Goal: Task Accomplishment & Management: Complete application form

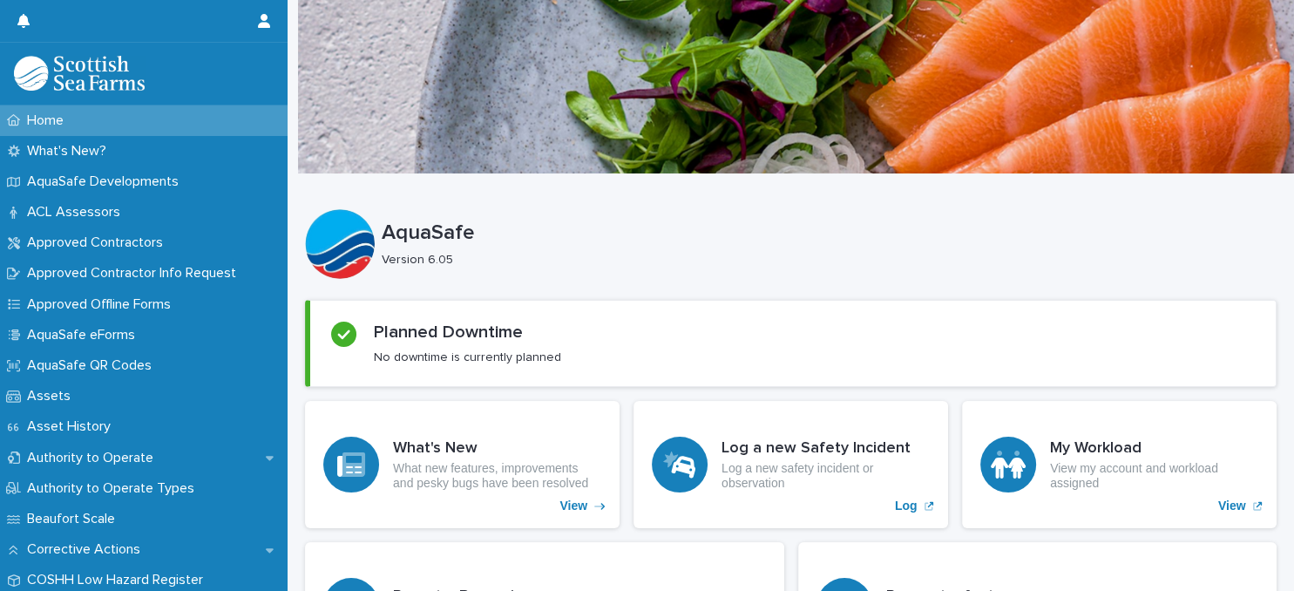
scroll to position [451, 0]
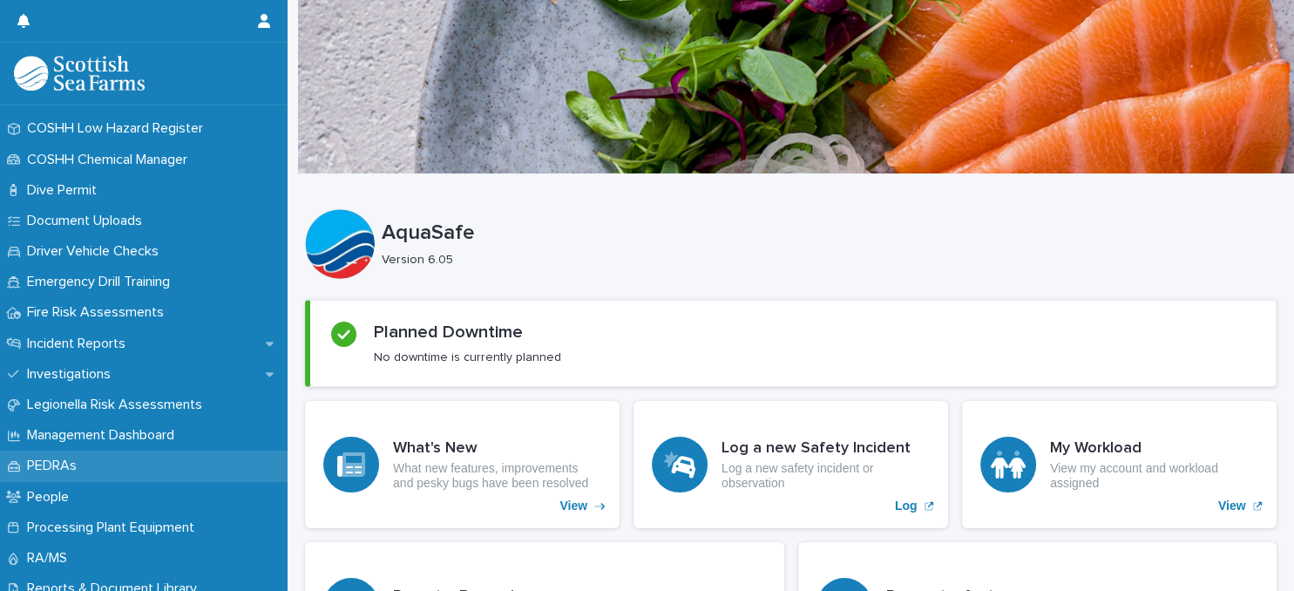
click at [81, 462] on p "PEDRAs" at bounding box center [55, 466] width 71 height 17
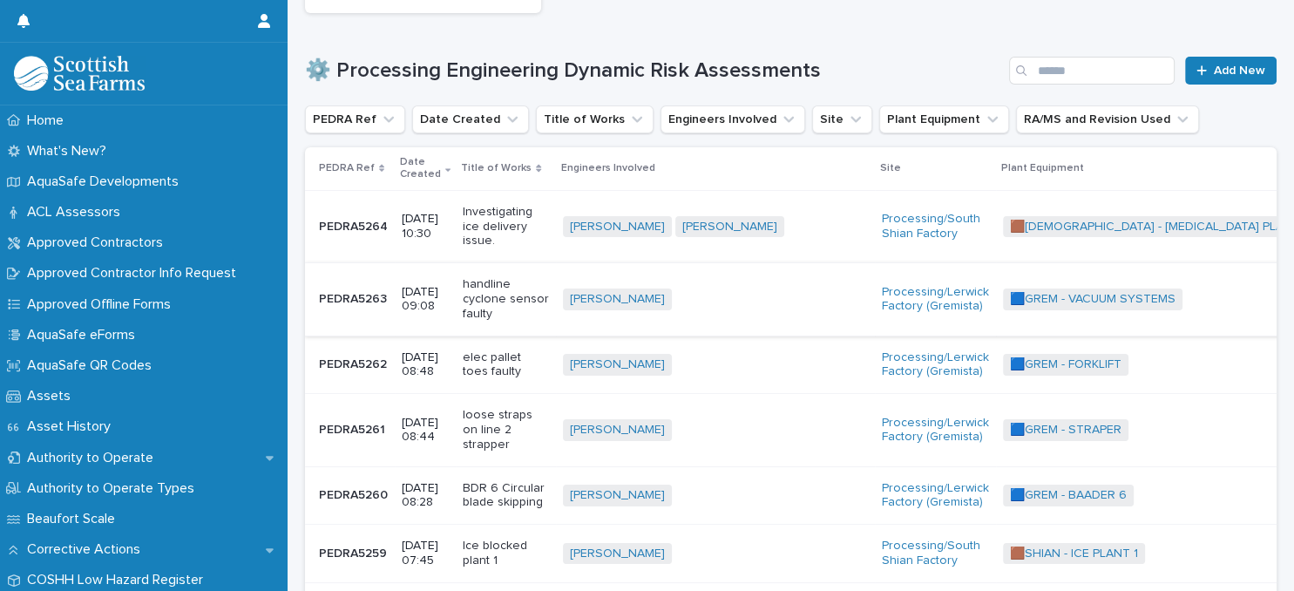
scroll to position [226, 0]
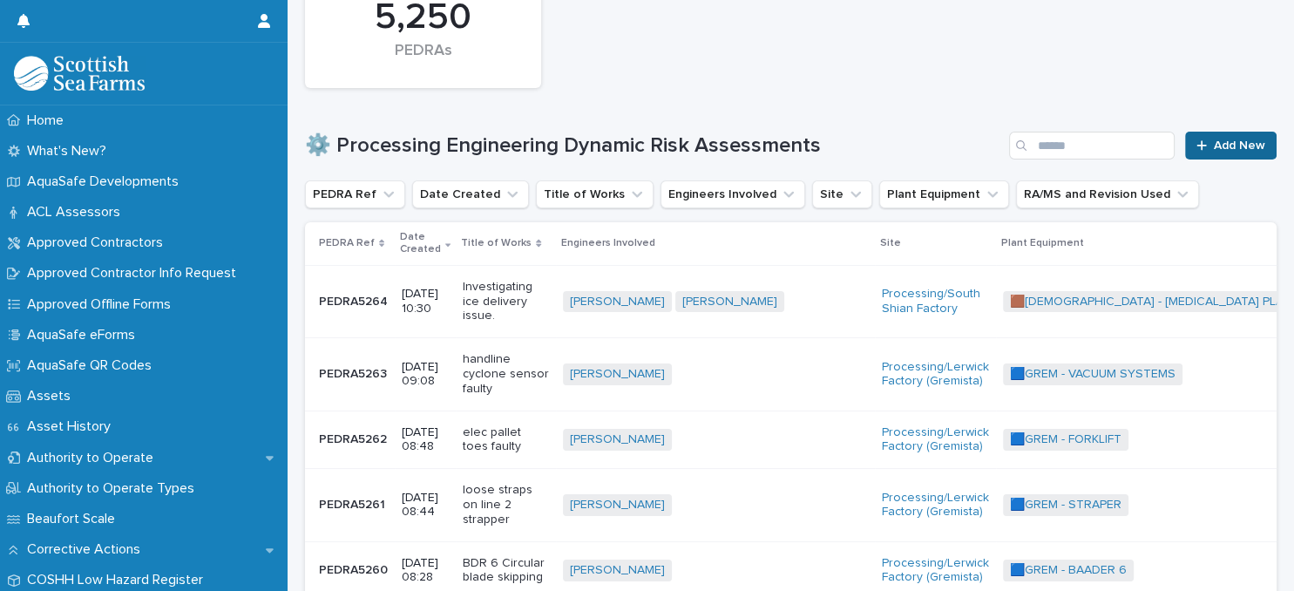
click at [1226, 147] on span "Add New" at bounding box center [1239, 145] width 51 height 12
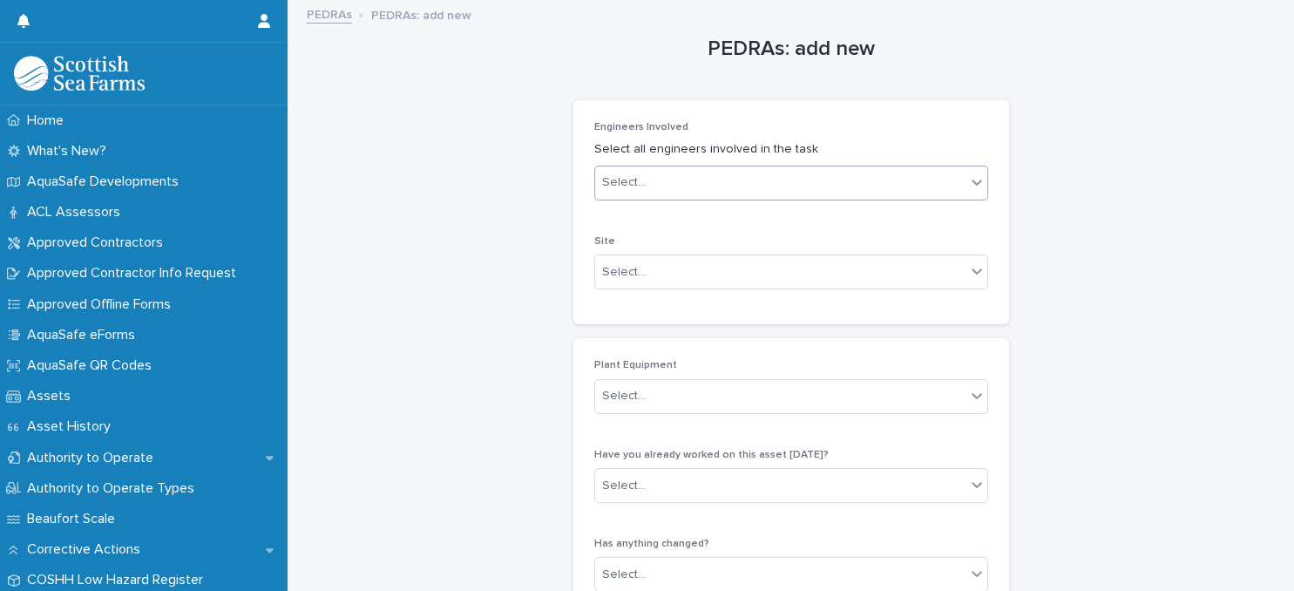
click at [745, 181] on div "Select..." at bounding box center [780, 182] width 370 height 29
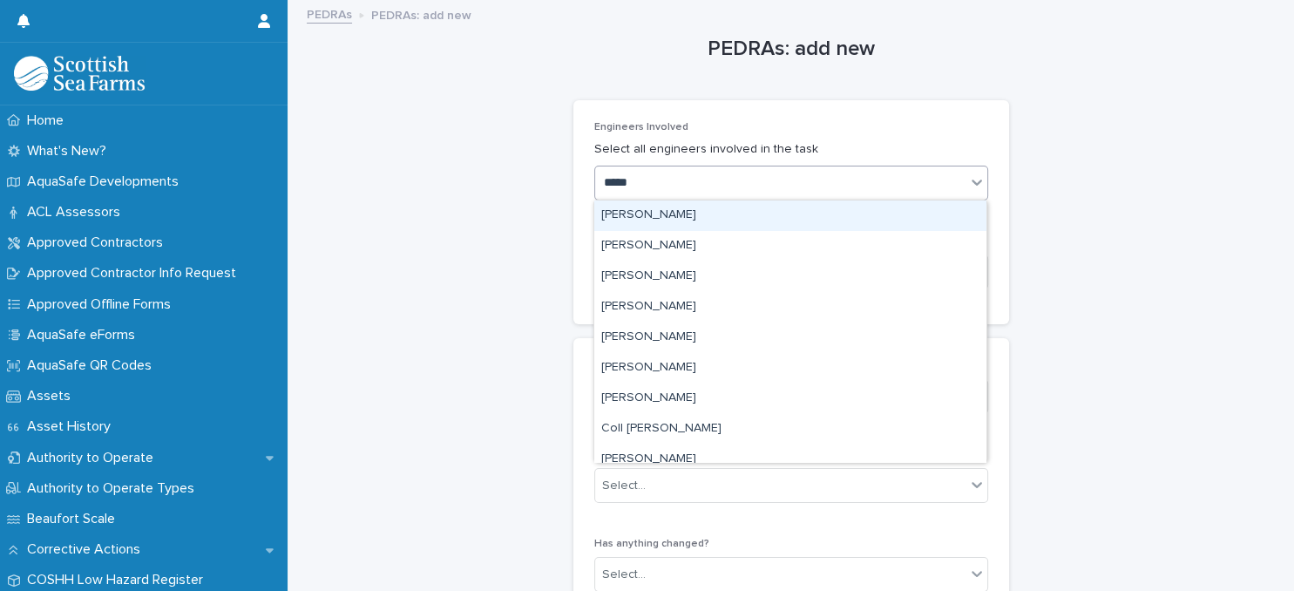
type input "******"
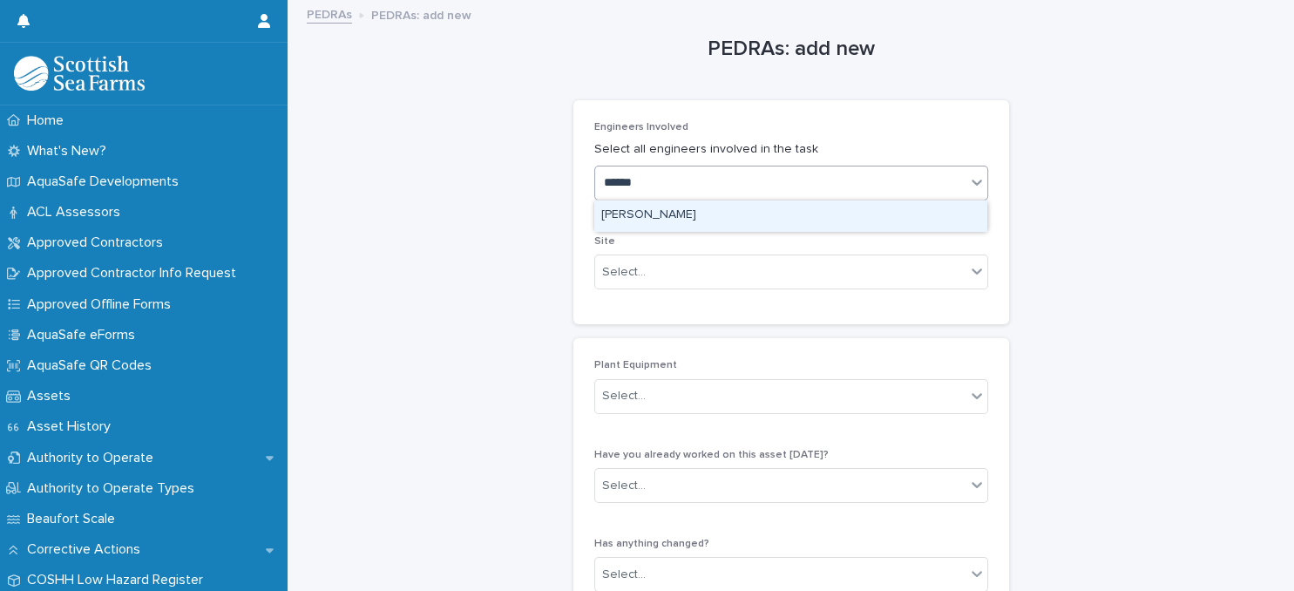
click at [755, 214] on div "[PERSON_NAME]" at bounding box center [790, 215] width 392 height 31
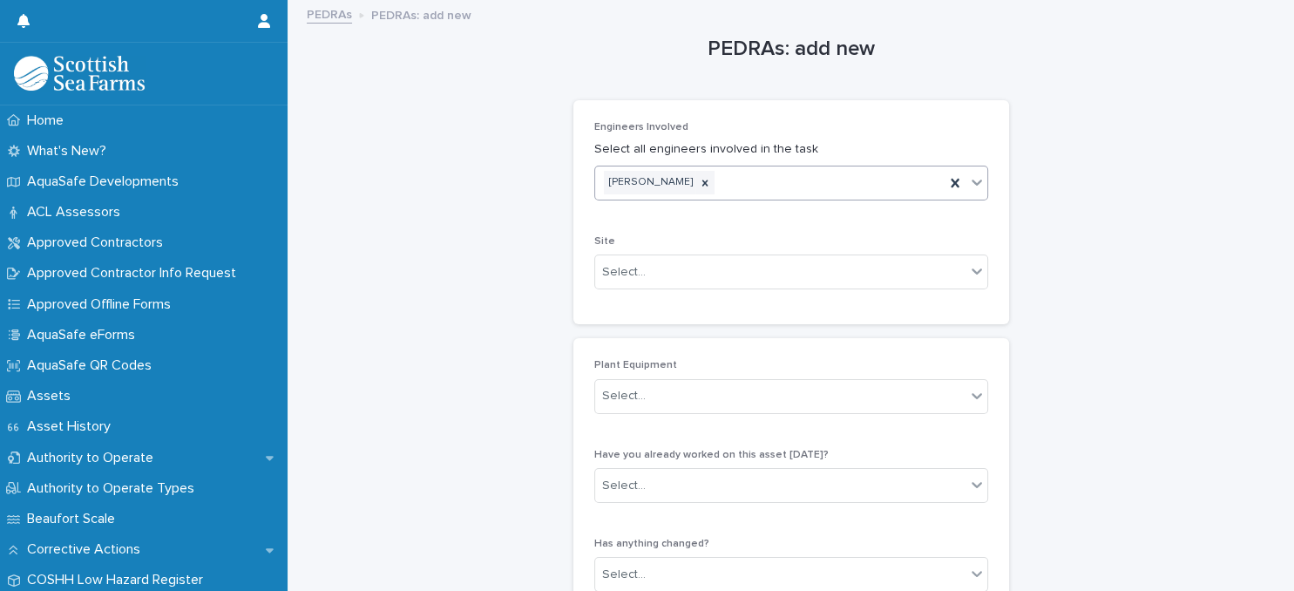
scroll to position [75, 0]
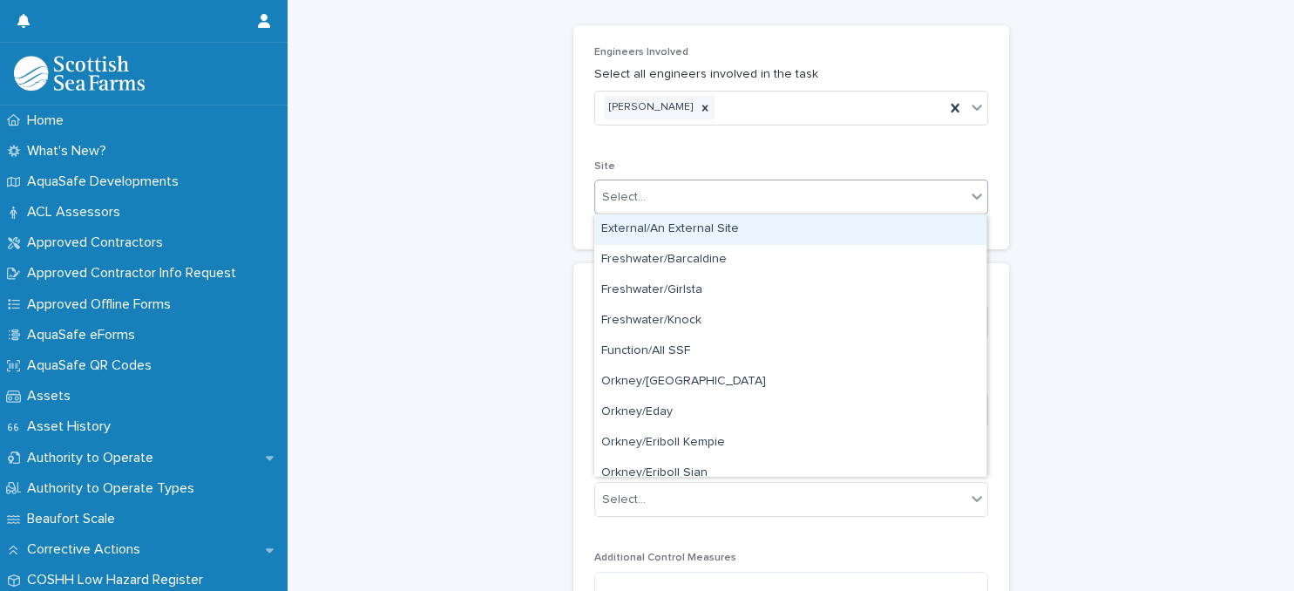
click at [751, 194] on div "Select..." at bounding box center [780, 197] width 370 height 29
type input "**"
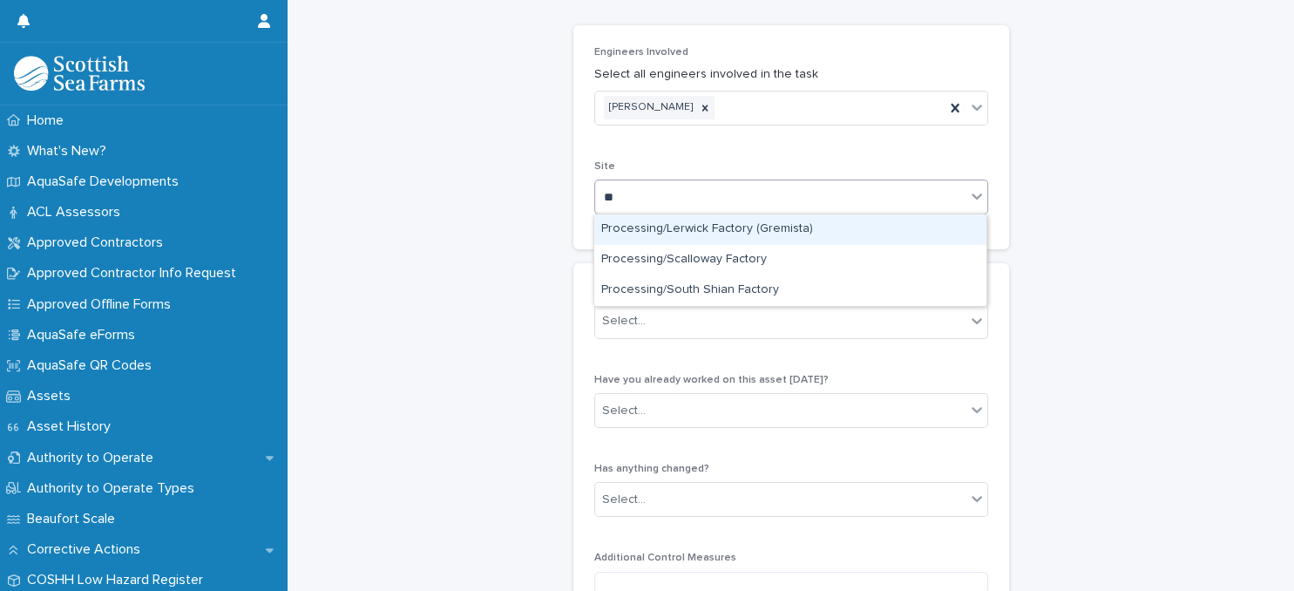
click at [702, 228] on div "Processing/Lerwick Factory (Gremista)" at bounding box center [790, 229] width 392 height 31
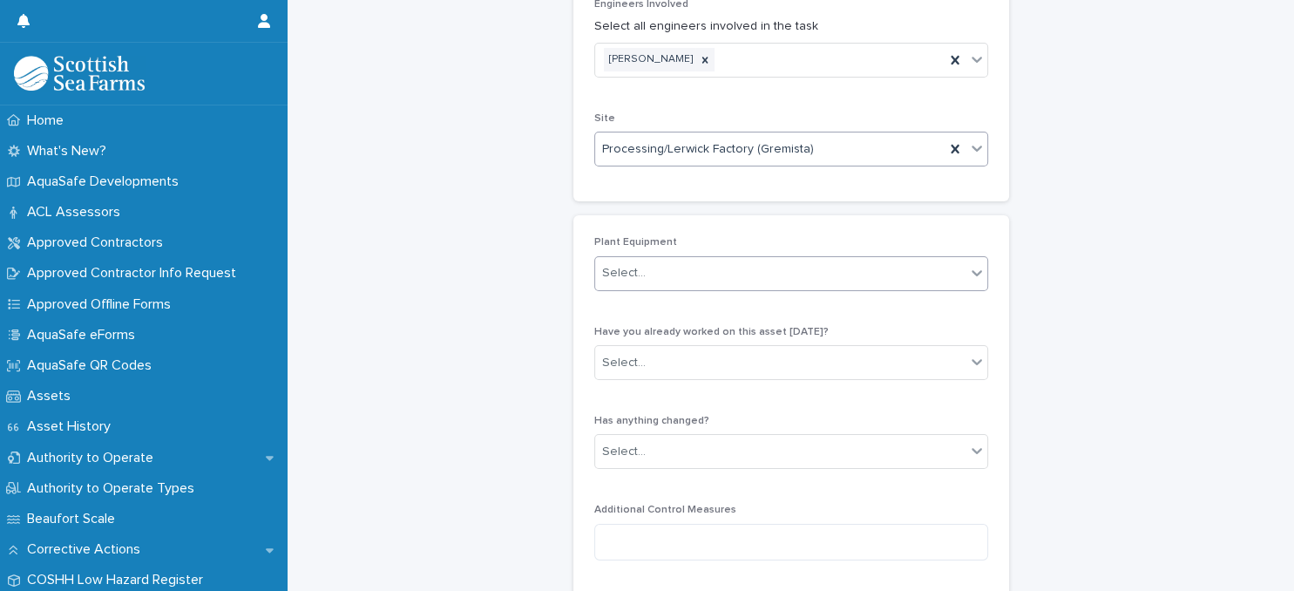
scroll to position [150, 0]
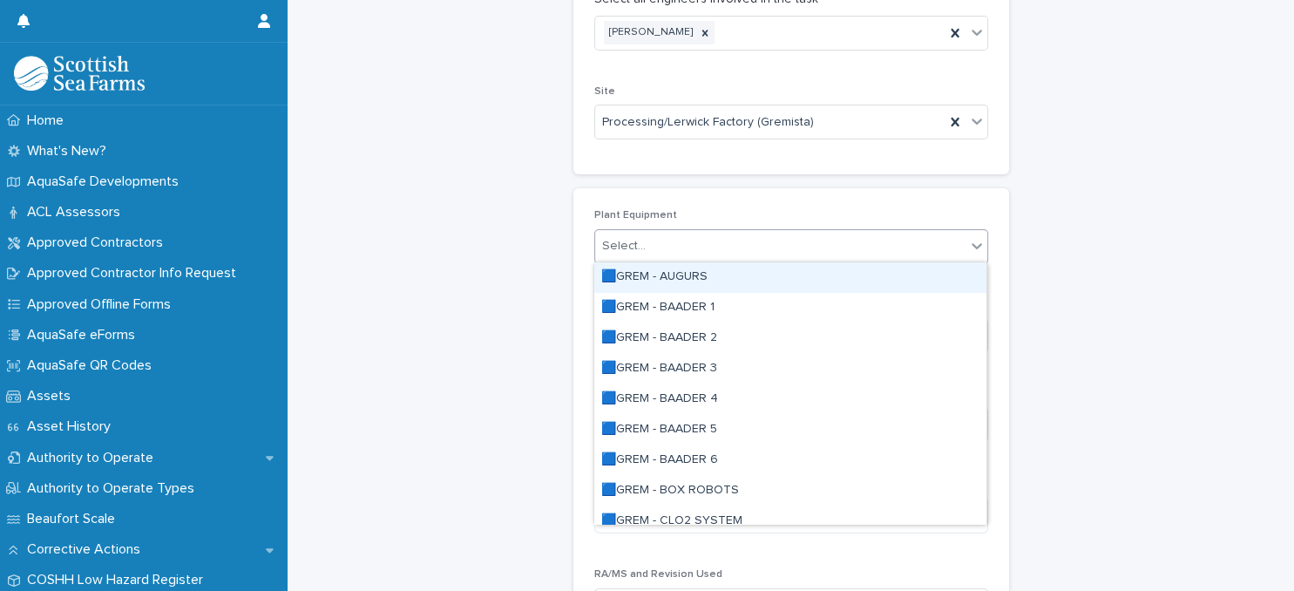
click at [789, 242] on div "Select..." at bounding box center [780, 246] width 370 height 29
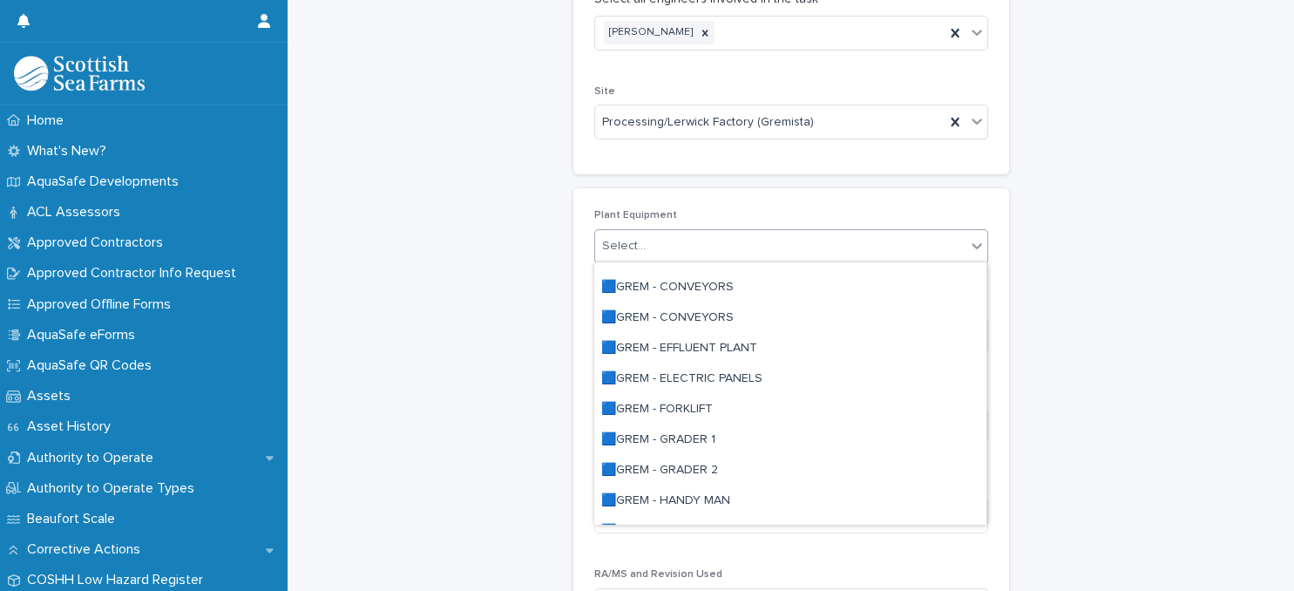
scroll to position [301, 0]
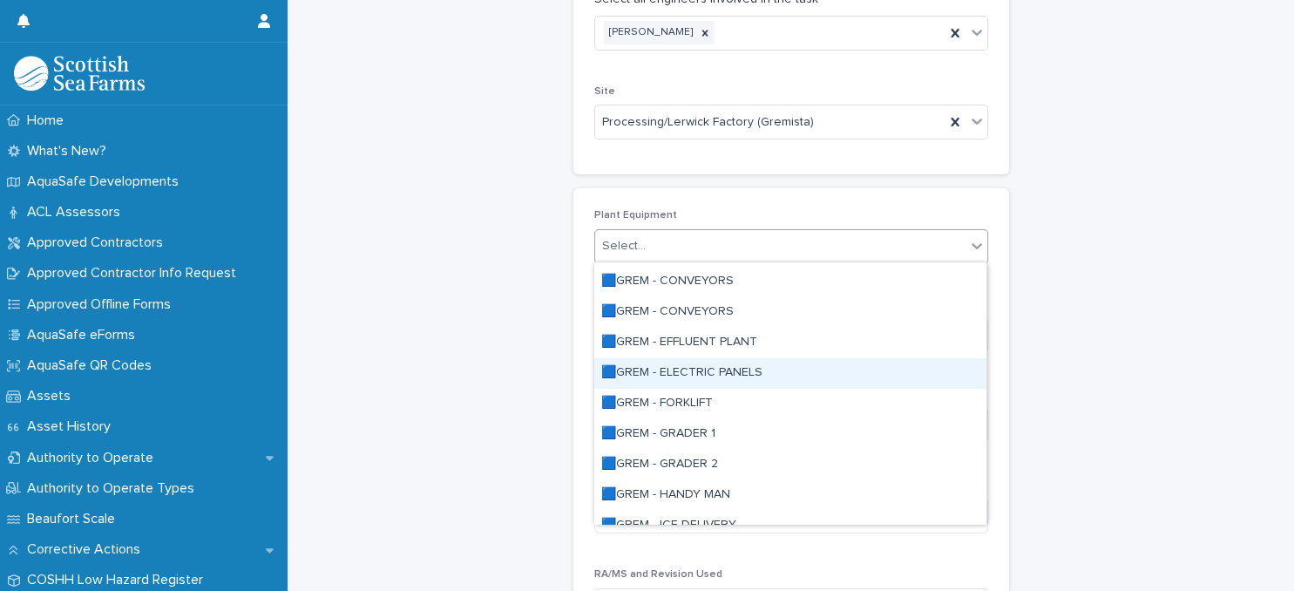
click at [749, 369] on div "🟦GREM - ELECTRIC PANELS" at bounding box center [790, 373] width 392 height 31
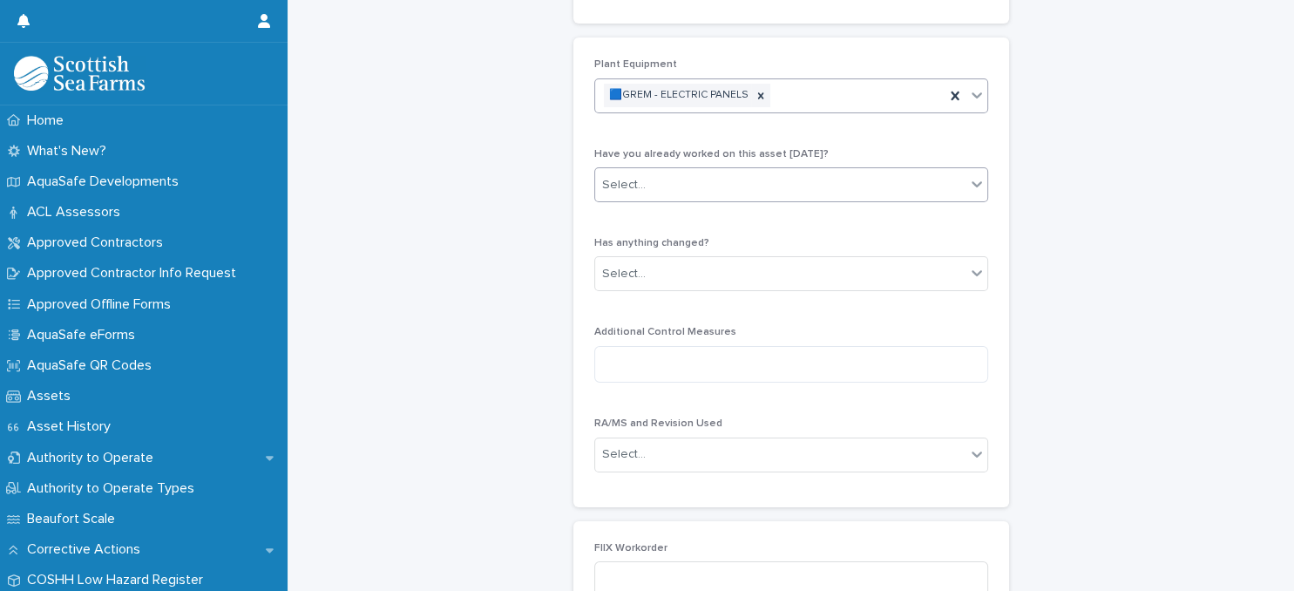
click at [766, 182] on div "Select..." at bounding box center [780, 185] width 370 height 29
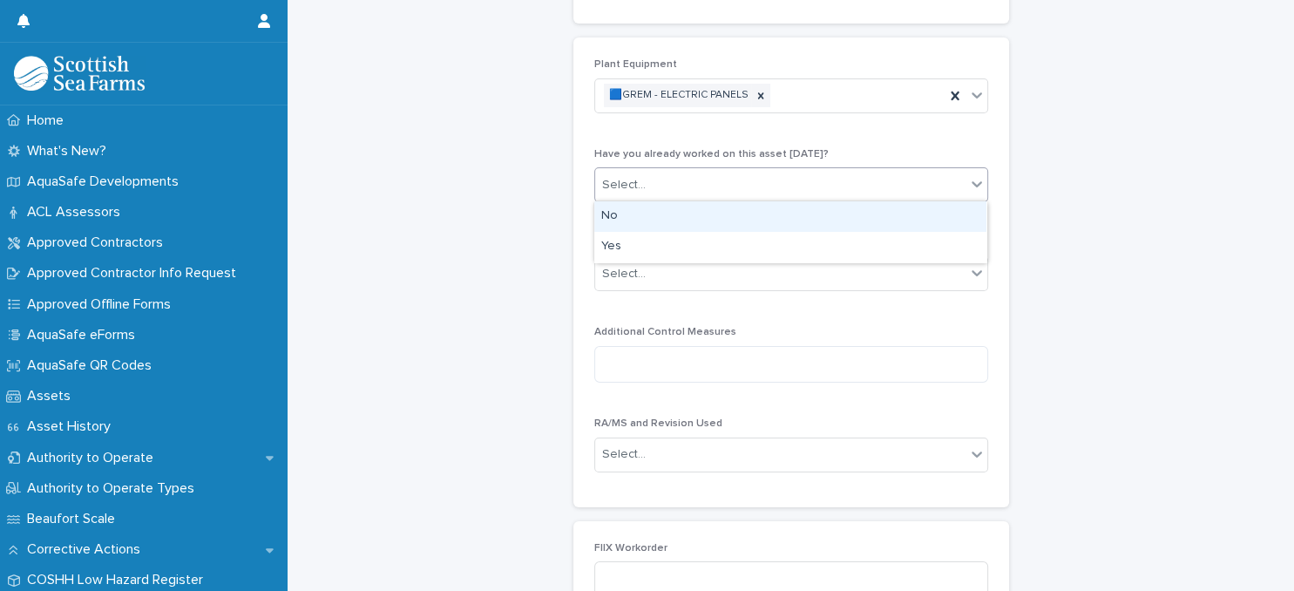
click at [758, 220] on div "No" at bounding box center [790, 216] width 392 height 31
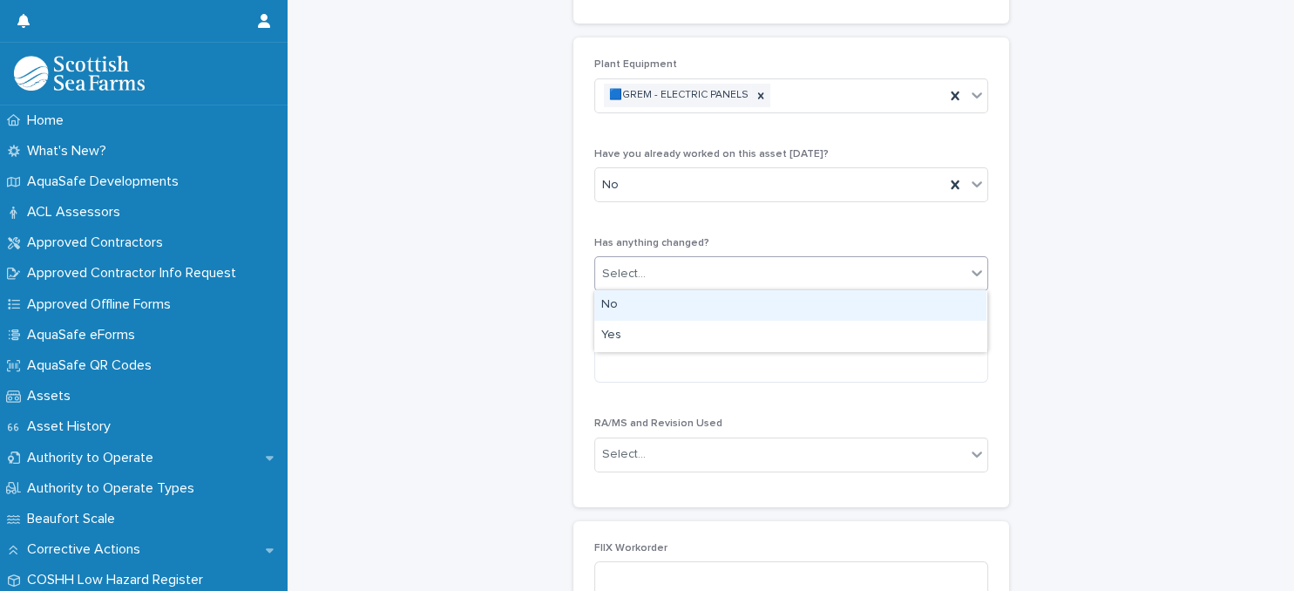
click at [762, 265] on div "Select..." at bounding box center [780, 274] width 370 height 29
click at [763, 297] on div "No" at bounding box center [790, 305] width 392 height 31
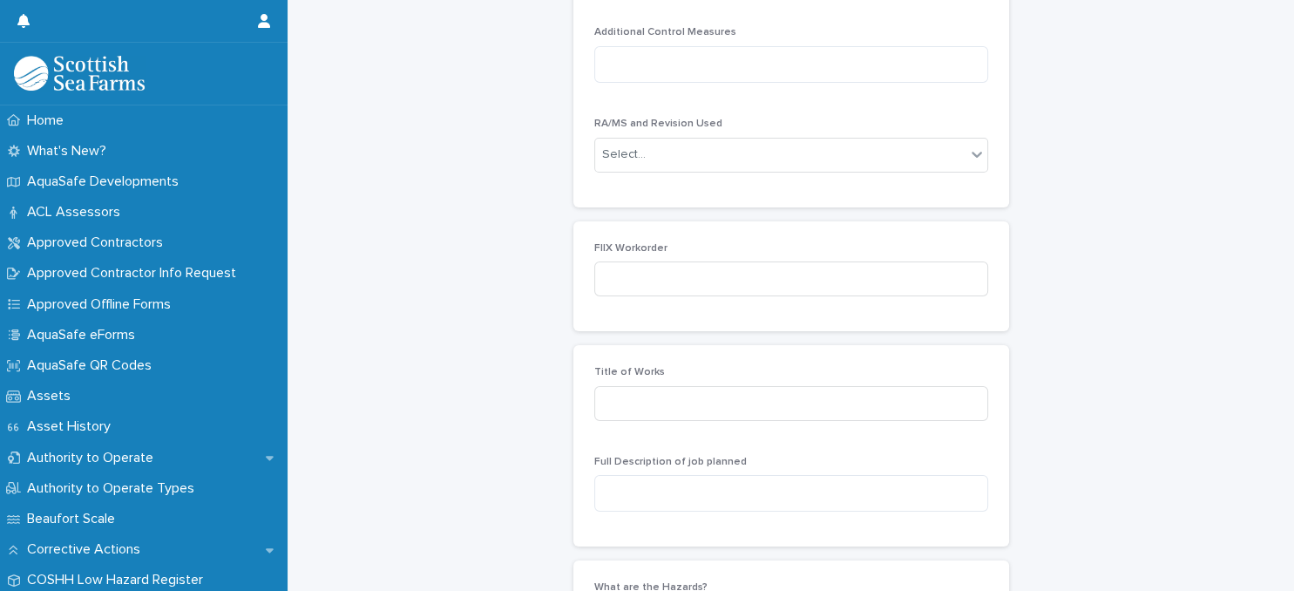
scroll to position [602, 0]
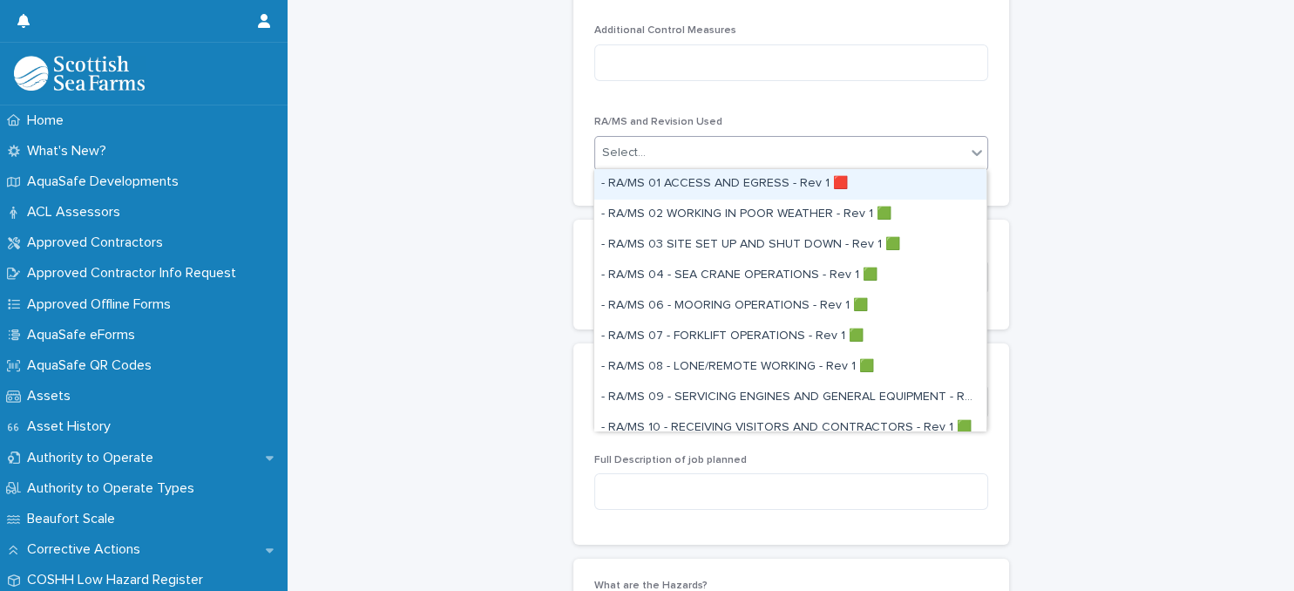
click at [770, 153] on div "Select..." at bounding box center [780, 153] width 370 height 29
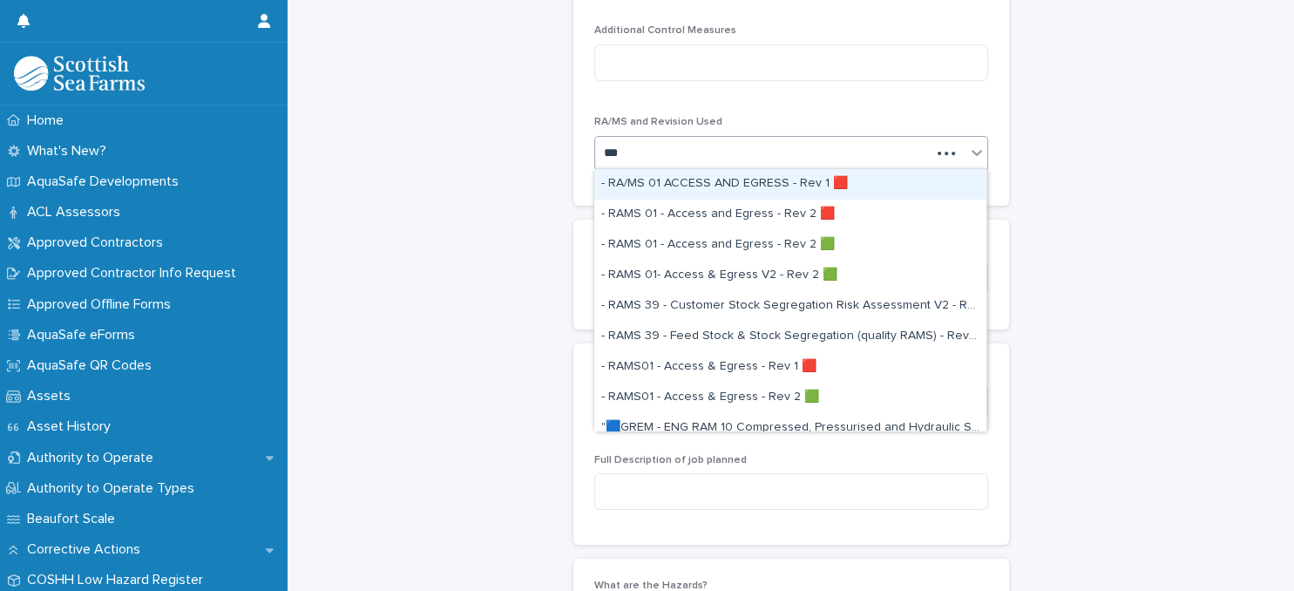
type input "****"
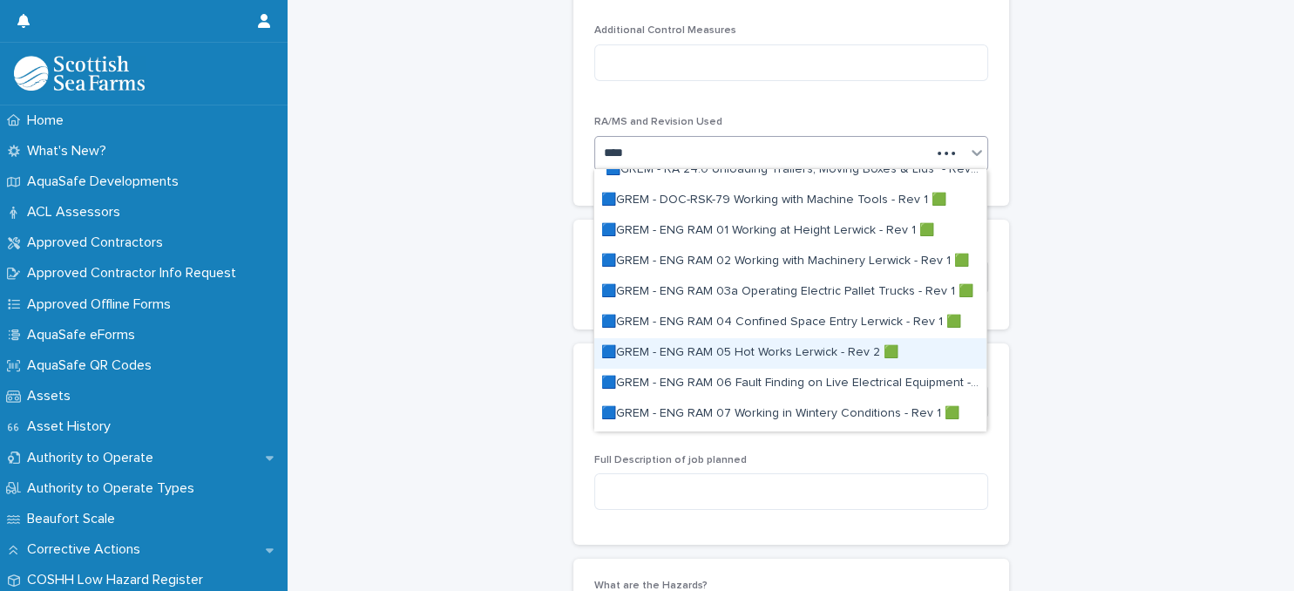
scroll to position [150, 0]
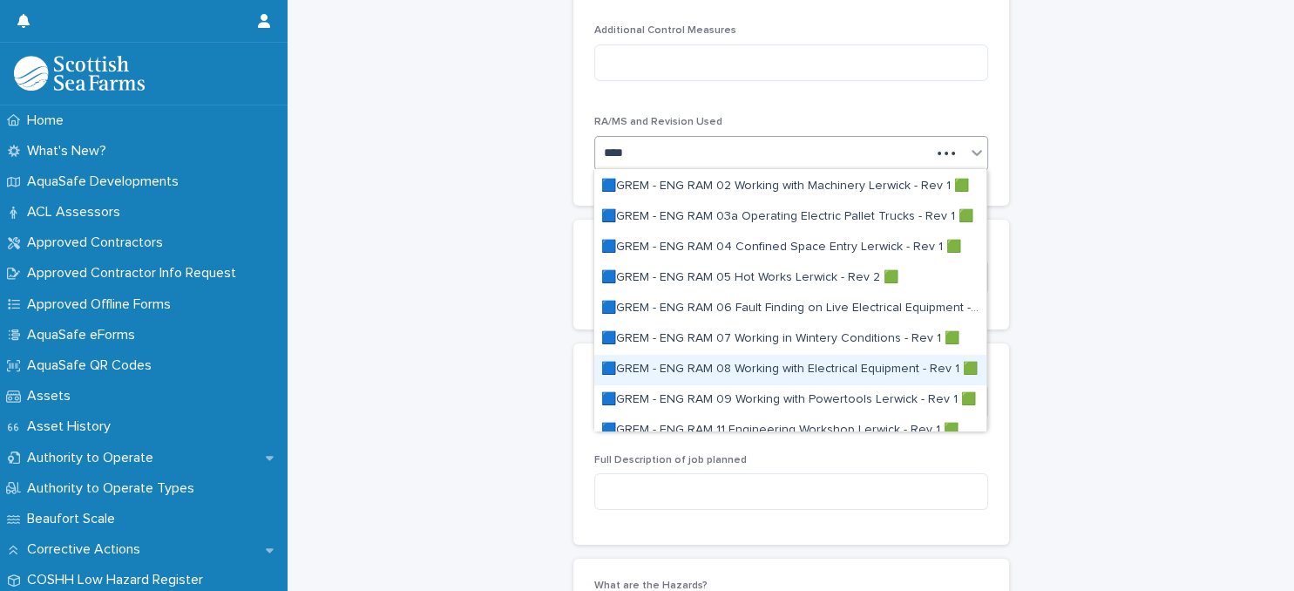
click at [793, 367] on div "🟦GREM - ENG RAM 08 Working with Electrical Equipment - Rev 1 🟩" at bounding box center [790, 370] width 392 height 31
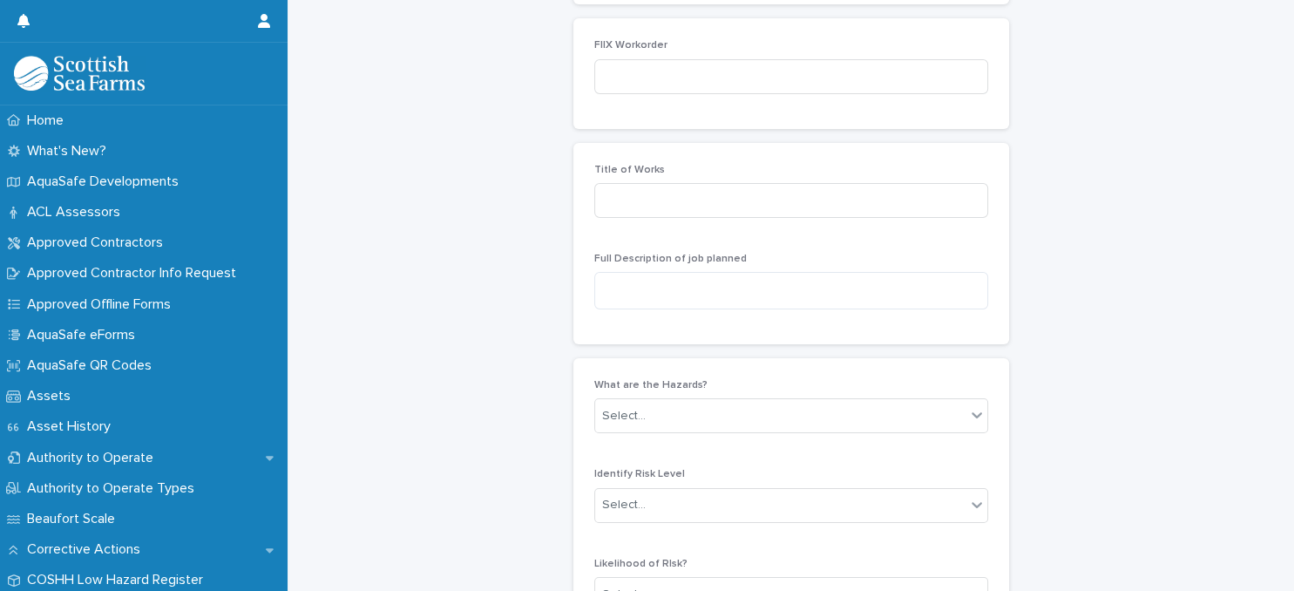
scroll to position [839, 0]
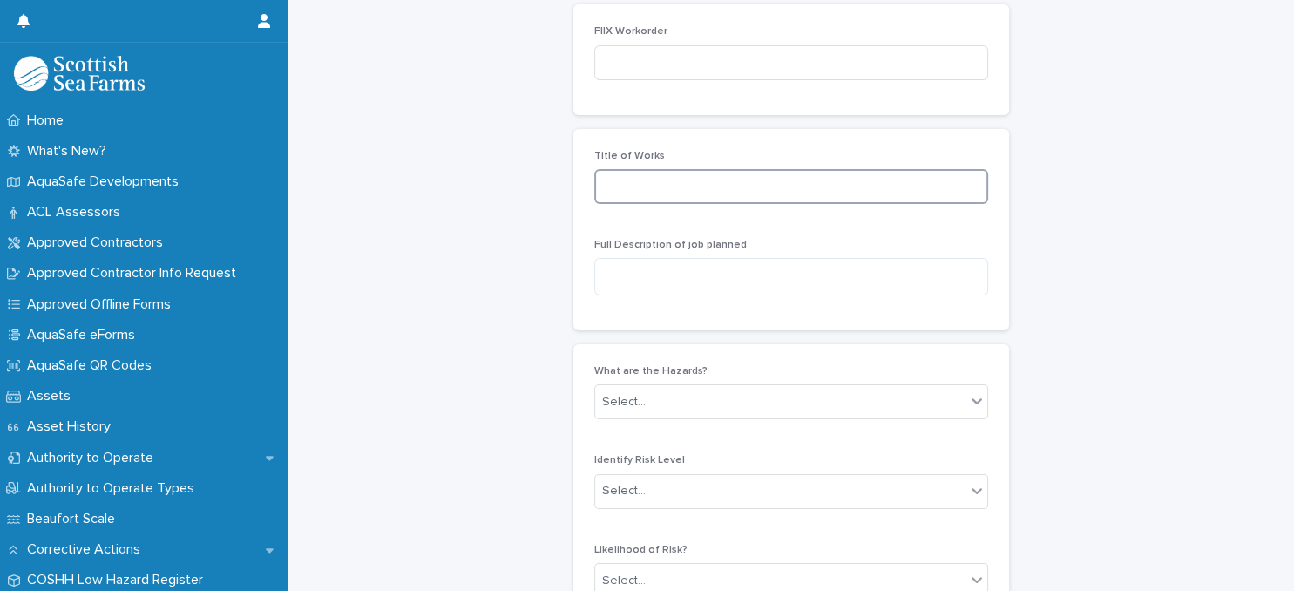
click at [728, 186] on input at bounding box center [791, 186] width 394 height 35
type input "**********"
click at [523, 268] on div "**********" at bounding box center [791, 14] width 972 height 1705
drag, startPoint x: 607, startPoint y: 180, endPoint x: 832, endPoint y: 190, distance: 225.0
click at [832, 190] on input "**********" at bounding box center [791, 186] width 394 height 35
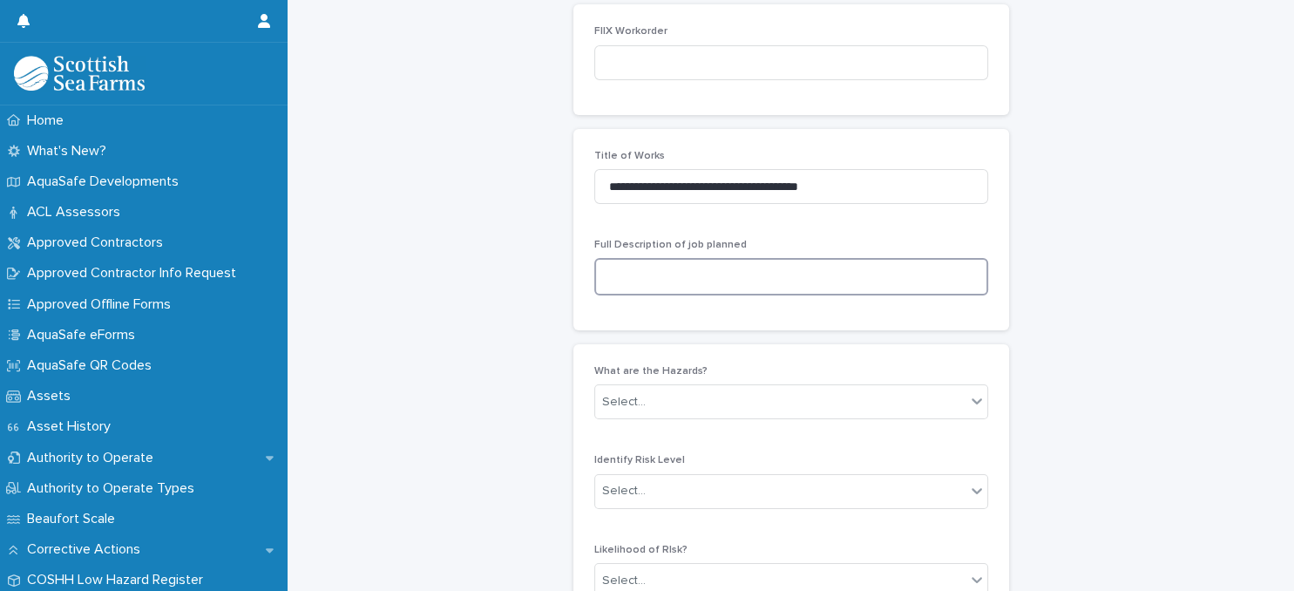
click at [688, 281] on textarea at bounding box center [791, 276] width 394 height 37
paste textarea "**********"
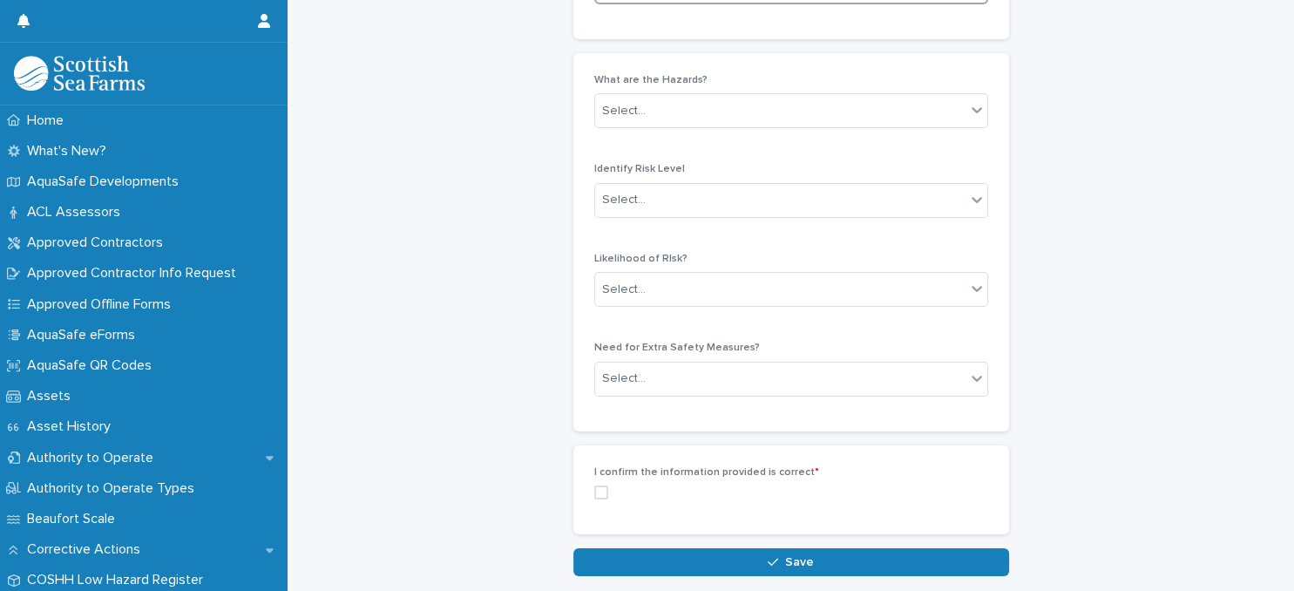
scroll to position [1140, 0]
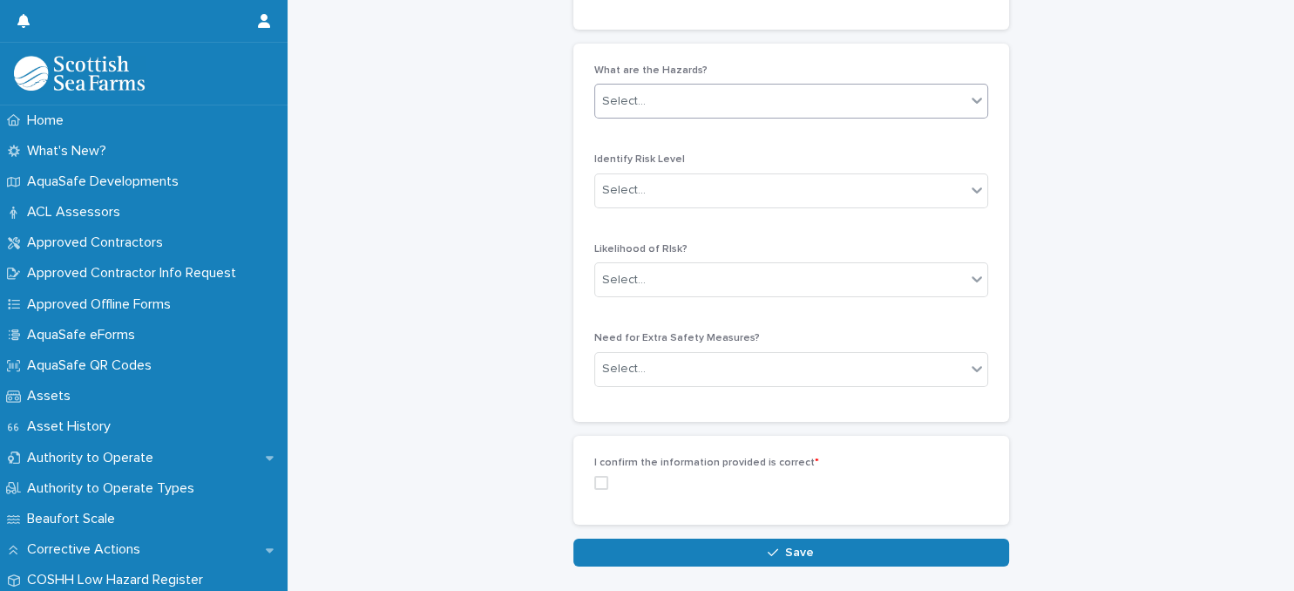
type textarea "**********"
click at [751, 103] on div "Select..." at bounding box center [780, 101] width 370 height 29
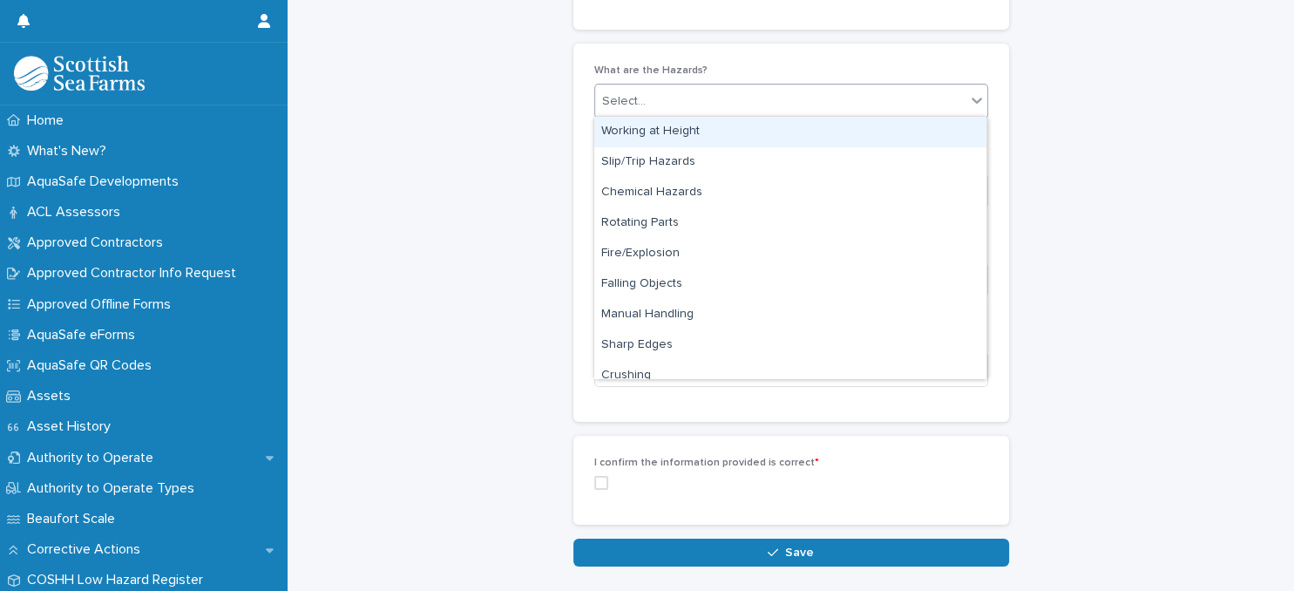
click at [730, 132] on div "Working at Height" at bounding box center [790, 132] width 392 height 31
click at [770, 109] on div "Working at Height" at bounding box center [769, 101] width 349 height 31
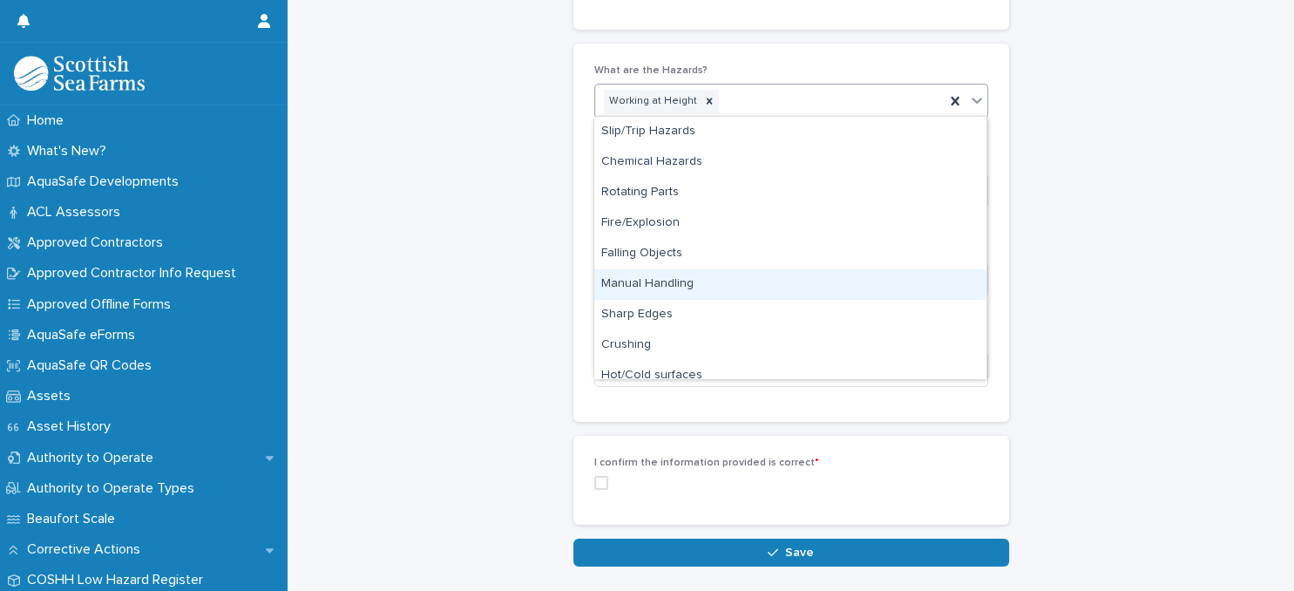
click at [731, 283] on div "Manual Handling" at bounding box center [790, 284] width 392 height 31
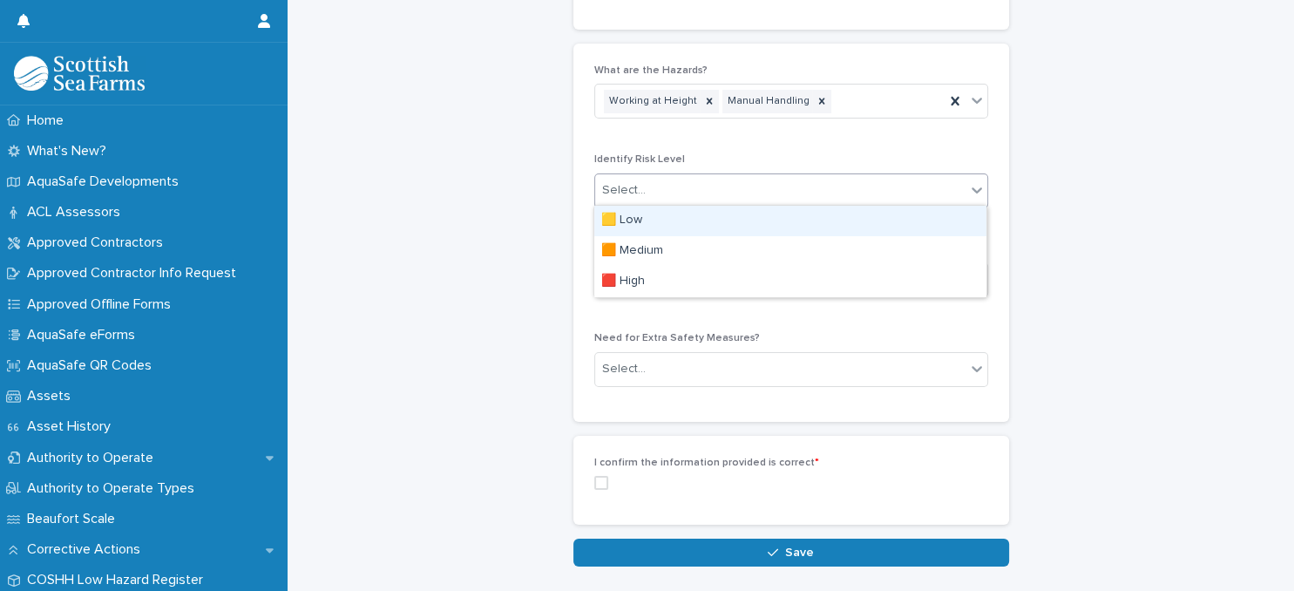
click at [729, 196] on div "Select..." at bounding box center [780, 190] width 370 height 29
click at [742, 222] on div "🟨 Low" at bounding box center [790, 221] width 392 height 31
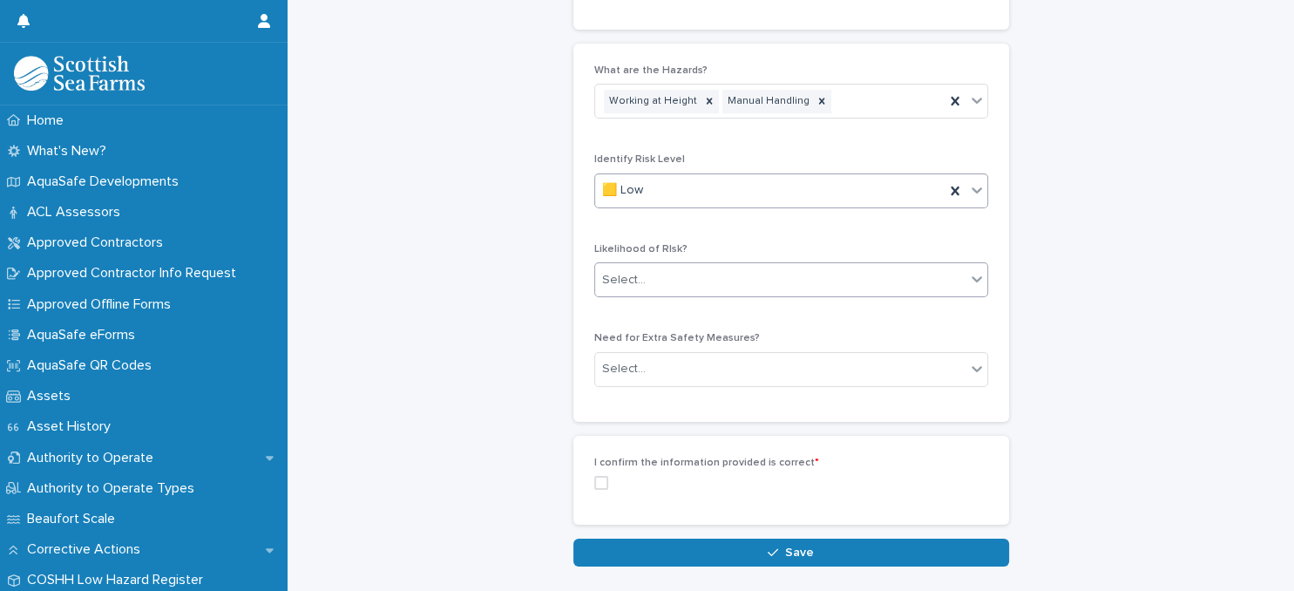
click at [738, 278] on div "Select..." at bounding box center [780, 280] width 370 height 29
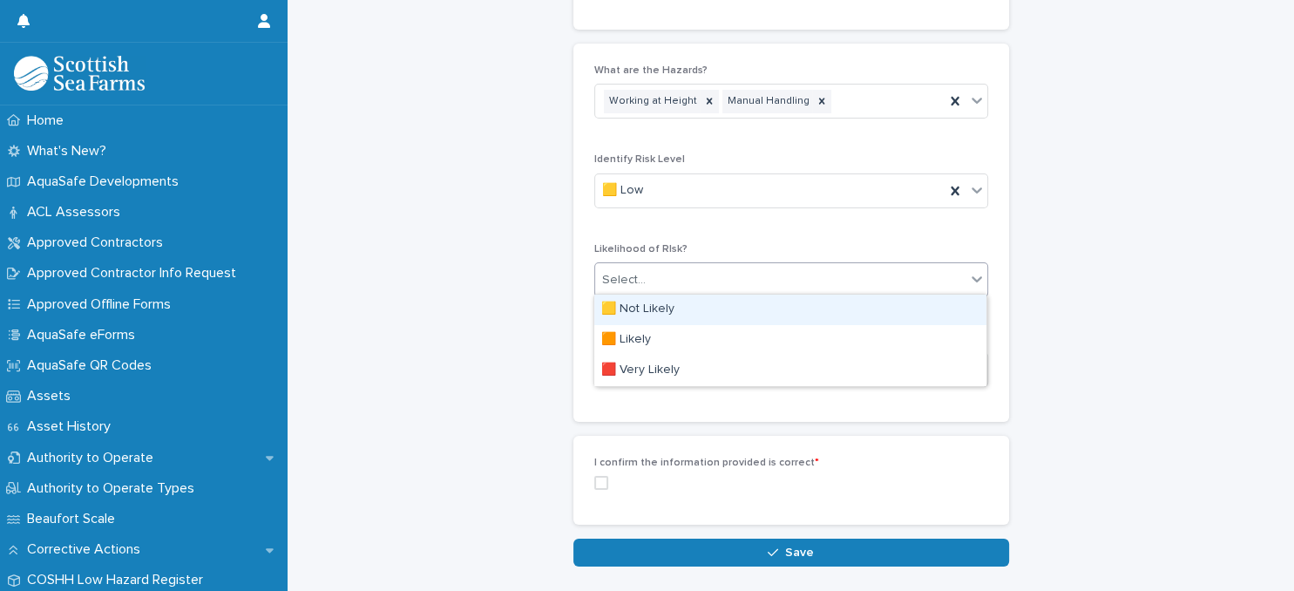
click at [727, 310] on div "🟨 Not Likely" at bounding box center [790, 310] width 392 height 31
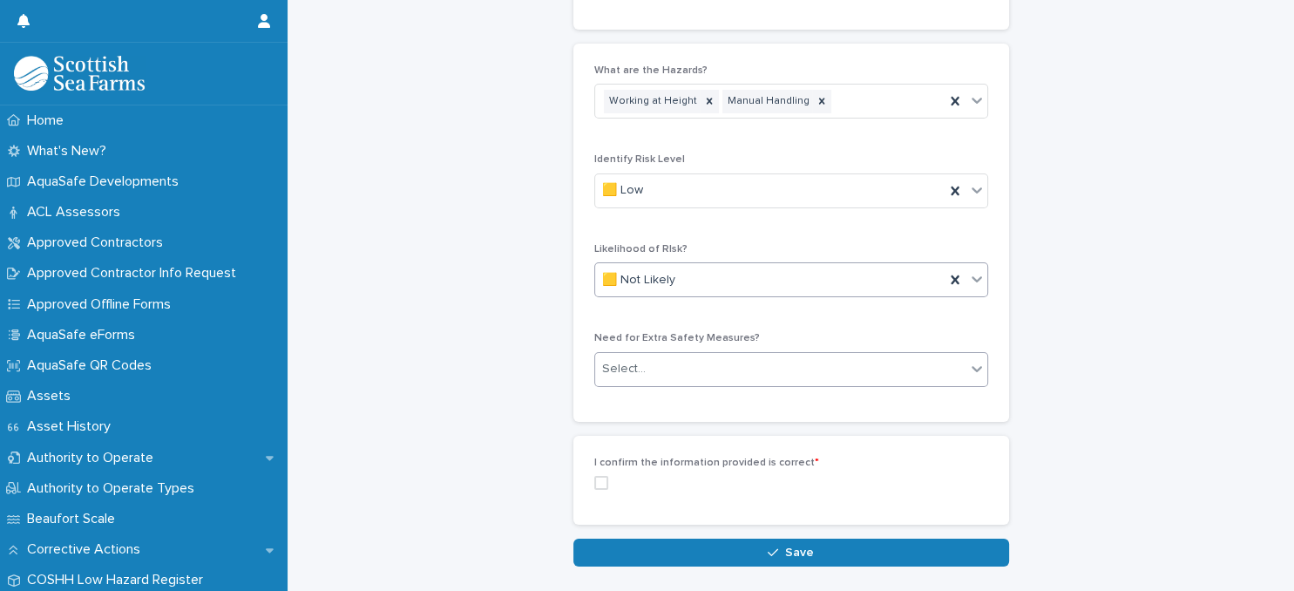
click at [720, 365] on div "Select..." at bounding box center [780, 369] width 370 height 29
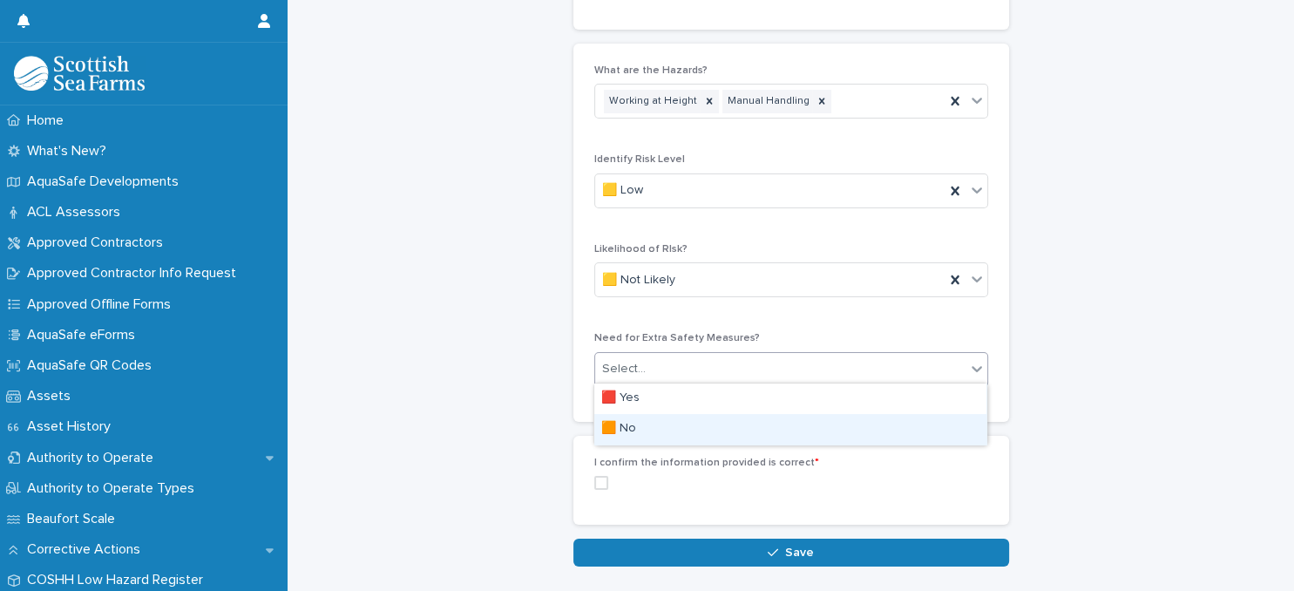
click at [716, 429] on div "🟧 No" at bounding box center [790, 429] width 392 height 31
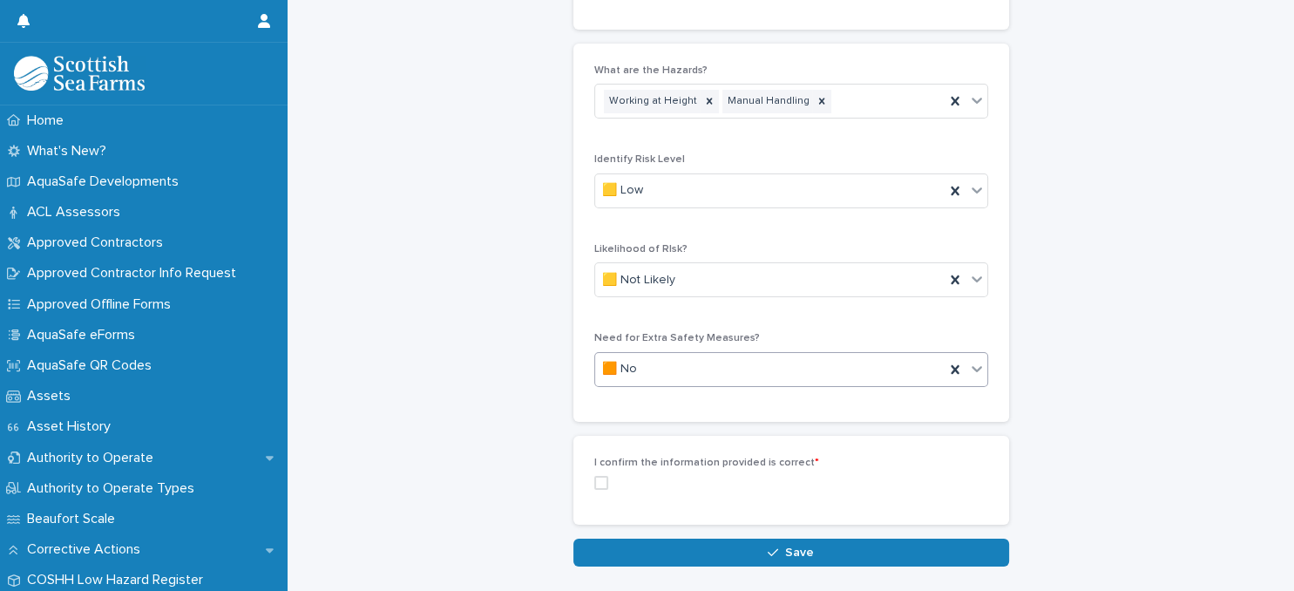
scroll to position [1199, 0]
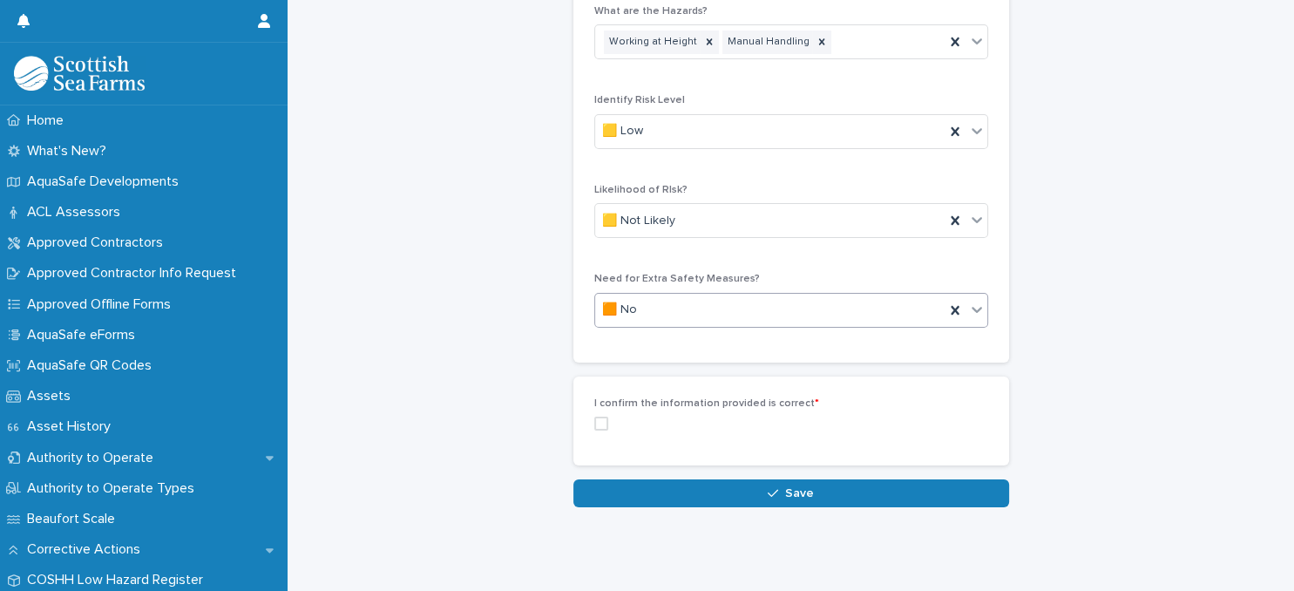
click at [603, 421] on span at bounding box center [601, 424] width 14 height 14
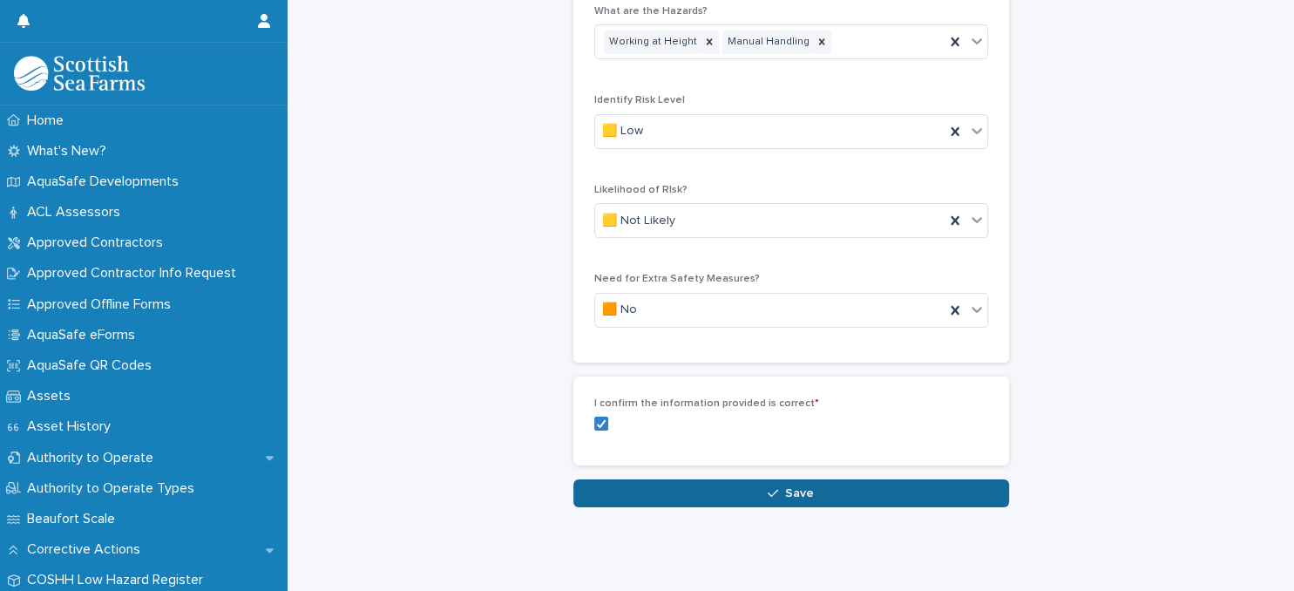
click at [798, 487] on span "Save" at bounding box center [799, 493] width 29 height 12
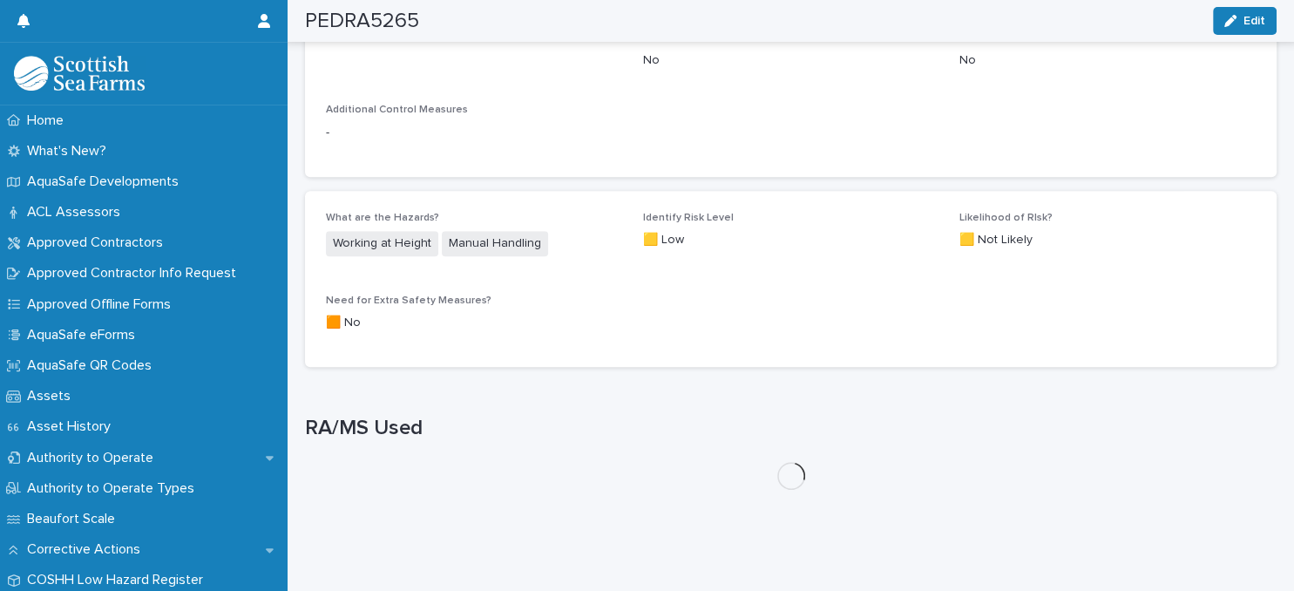
scroll to position [987, 0]
